Goal: Task Accomplishment & Management: Manage account settings

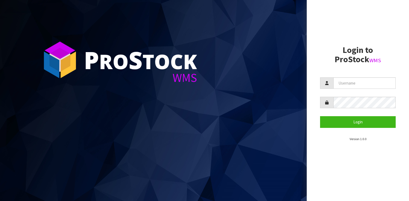
click at [215, 42] on section "P ro S tock WMS" at bounding box center [153, 100] width 307 height 201
drag, startPoint x: 364, startPoint y: 122, endPoint x: 409, endPoint y: 79, distance: 62.4
click at [364, 122] on button "Login" at bounding box center [358, 121] width 76 height 11
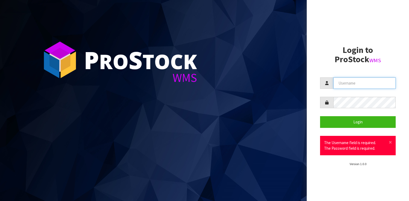
click at [353, 82] on input "text" at bounding box center [365, 83] width 62 height 11
type input "f"
click at [320, 116] on button "Login" at bounding box center [358, 121] width 76 height 11
click at [362, 84] on input "FY5YAFZJ" at bounding box center [365, 83] width 62 height 11
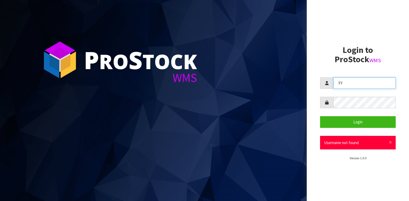
type input "F"
click at [320, 116] on button "Login" at bounding box center [358, 121] width 76 height 11
click at [391, 140] on span "×" at bounding box center [390, 142] width 3 height 7
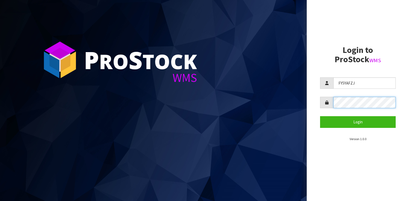
click at [320, 116] on button "Login" at bounding box center [358, 121] width 76 height 11
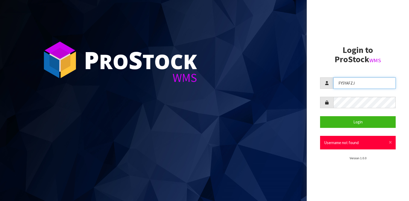
click at [357, 84] on input "FY5YAFZJ" at bounding box center [365, 83] width 62 height 11
type input "F"
type input "Liya"
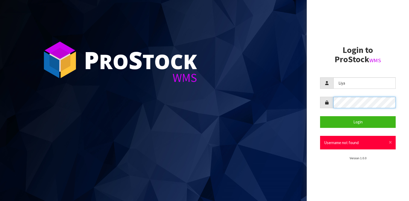
click at [320, 116] on button "Login" at bounding box center [358, 121] width 76 height 11
